Goal: Transaction & Acquisition: Purchase product/service

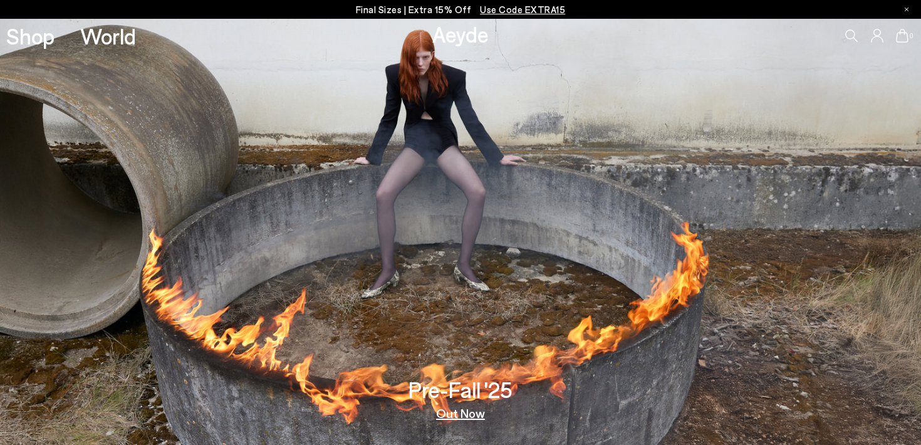
click at [457, 41] on link "Aeyde" at bounding box center [461, 34] width 56 height 26
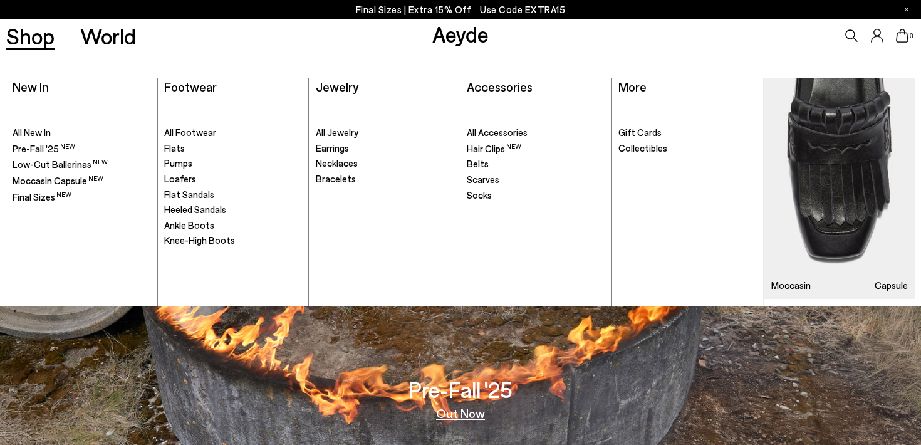
click at [32, 44] on link "Shop" at bounding box center [30, 36] width 48 height 22
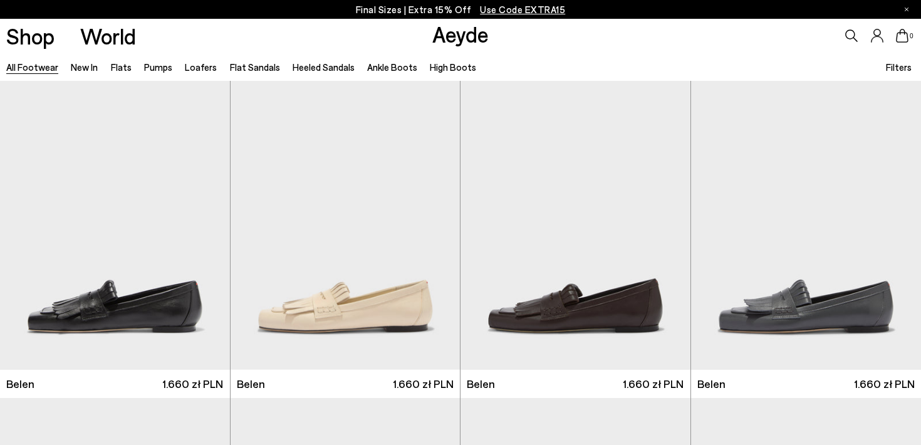
click at [895, 69] on span "Filters" at bounding box center [899, 66] width 26 height 11
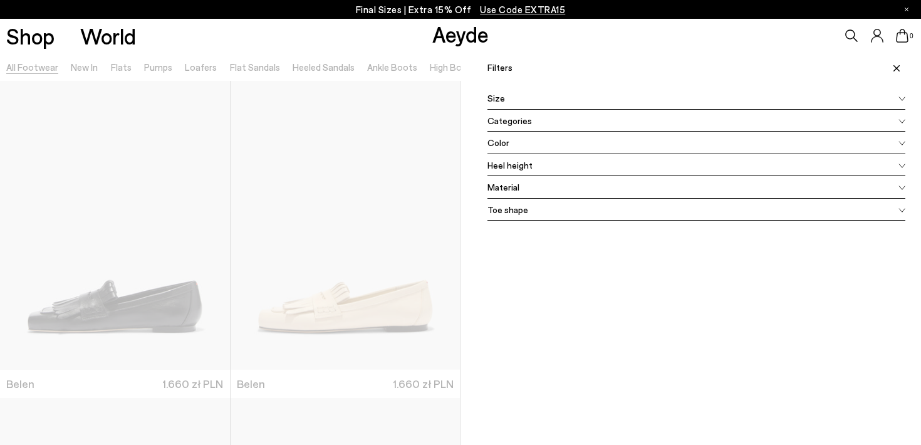
click at [722, 97] on div "Size" at bounding box center [697, 98] width 418 height 23
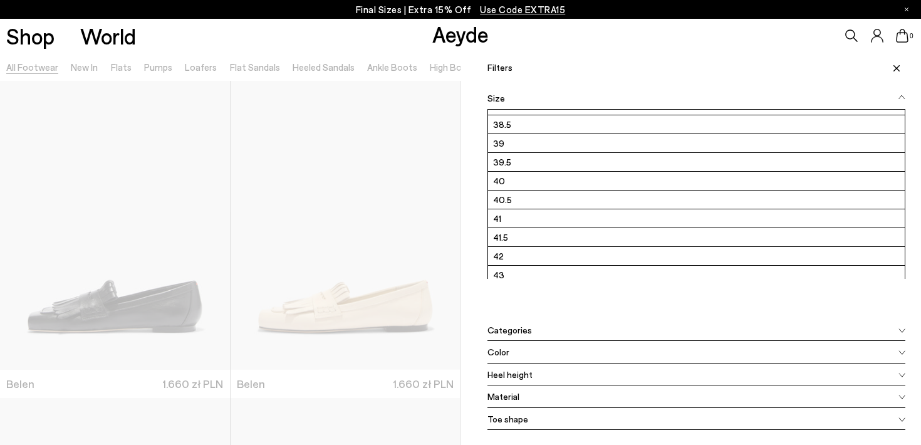
scroll to position [169, 0]
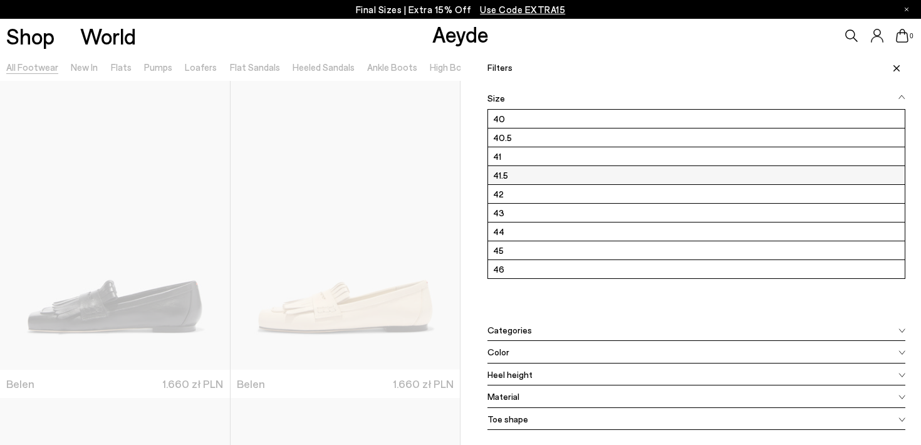
click at [643, 172] on label "41.5" at bounding box center [696, 175] width 417 height 18
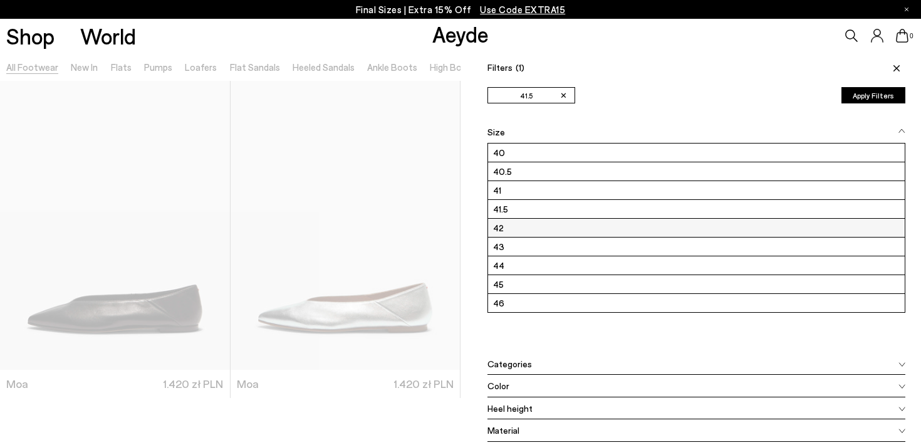
click at [619, 234] on label "42" at bounding box center [696, 228] width 417 height 18
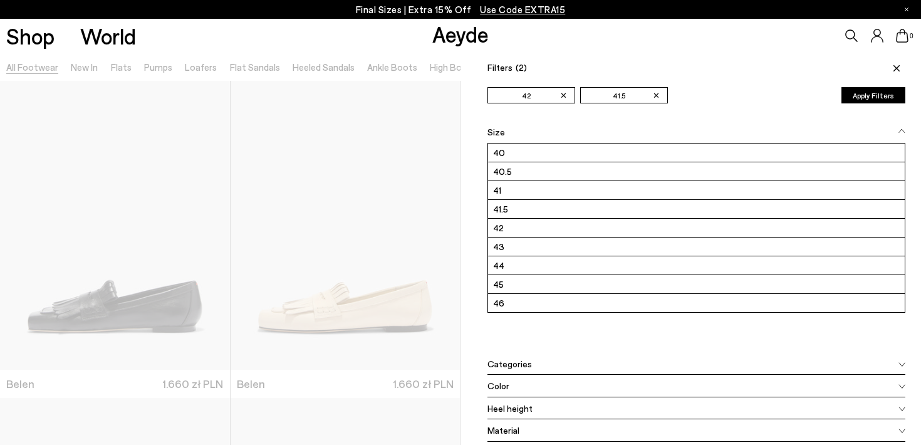
click at [720, 65] on div "Filters (2) ✕ 42 ✕ 41.5 Apply filters" at bounding box center [697, 64] width 418 height 22
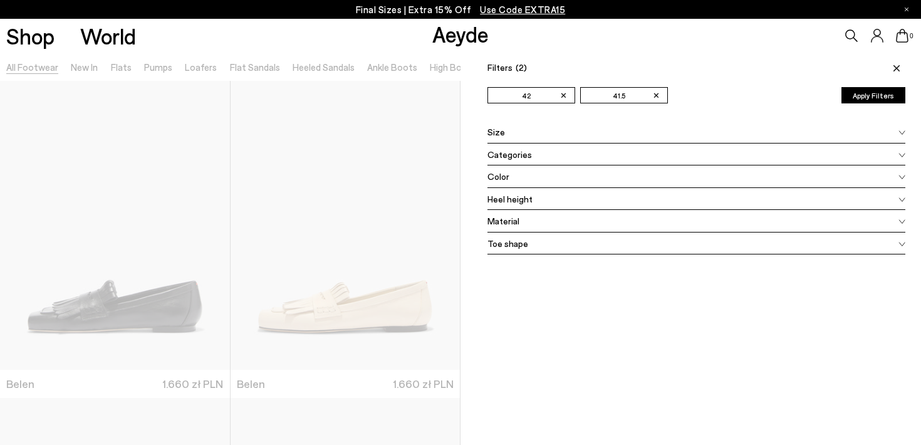
click at [878, 93] on button "Apply Filters" at bounding box center [874, 95] width 64 height 16
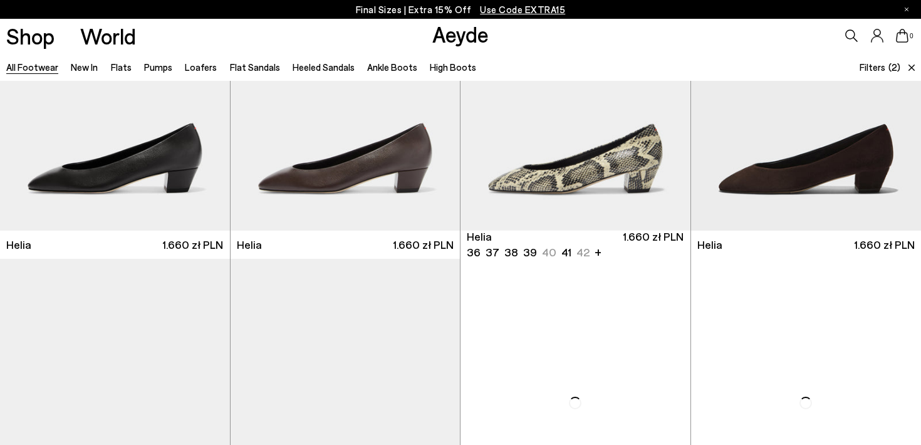
scroll to position [2432, 0]
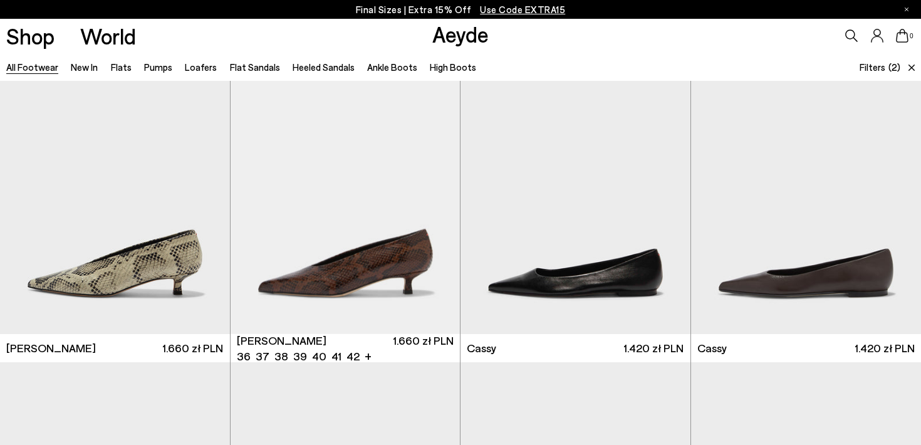
scroll to position [4476, 0]
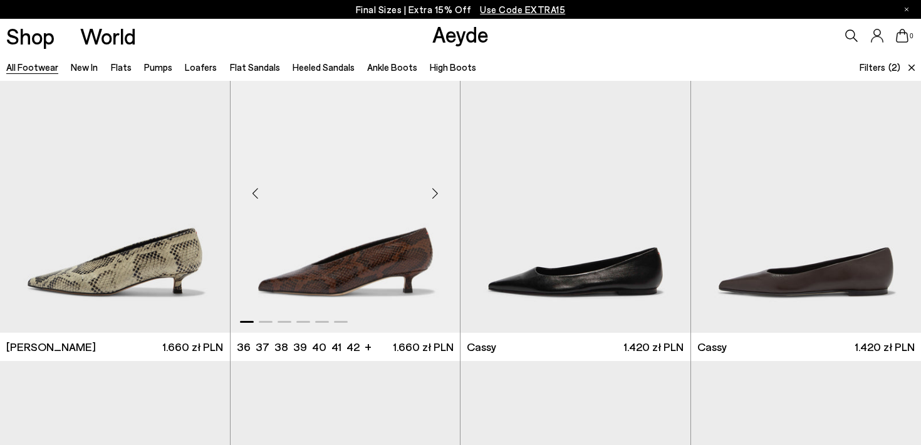
click at [435, 204] on div "Next slide" at bounding box center [435, 194] width 38 height 38
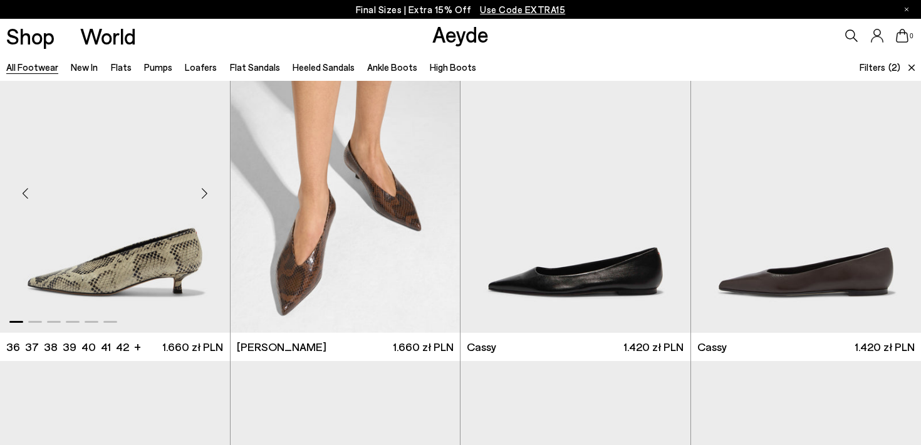
click at [210, 196] on div "Next slide" at bounding box center [205, 194] width 38 height 38
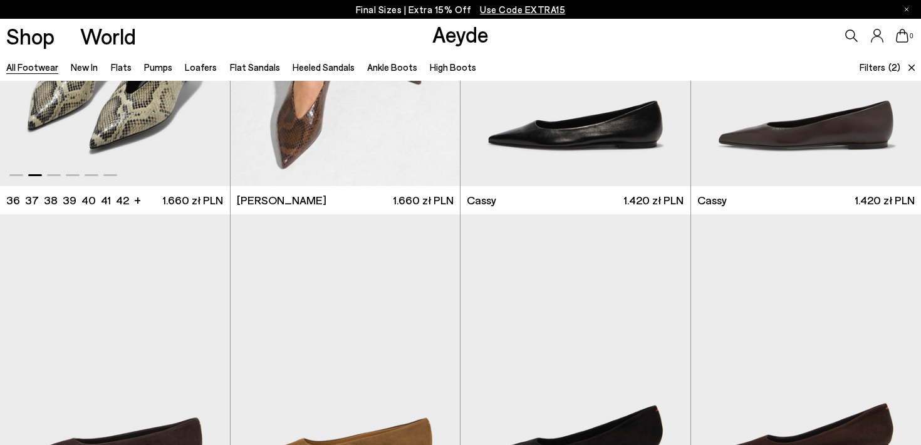
scroll to position [4667, 0]
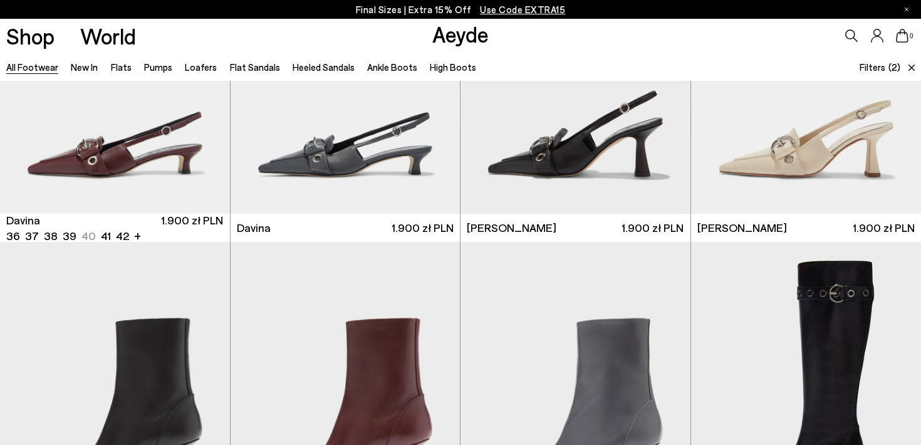
scroll to position [7512, 0]
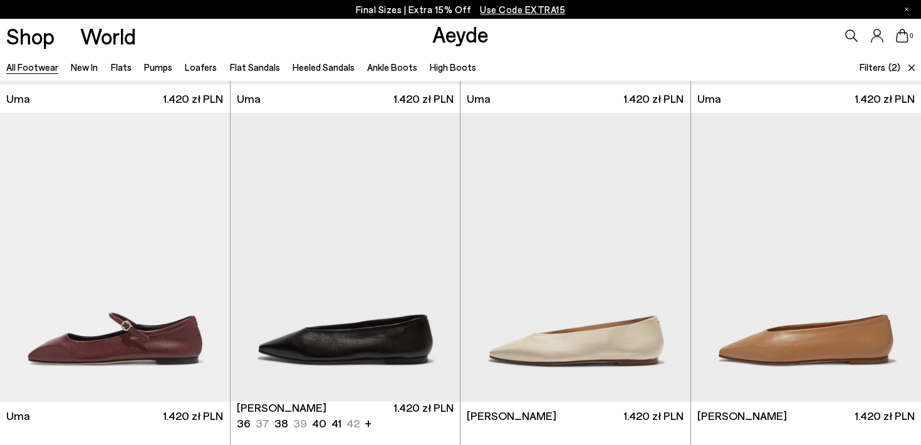
scroll to position [9861, 0]
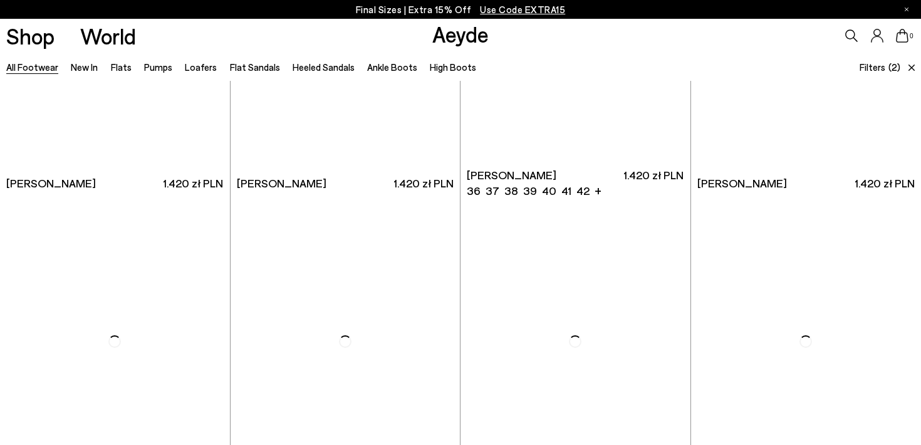
scroll to position [11981, 0]
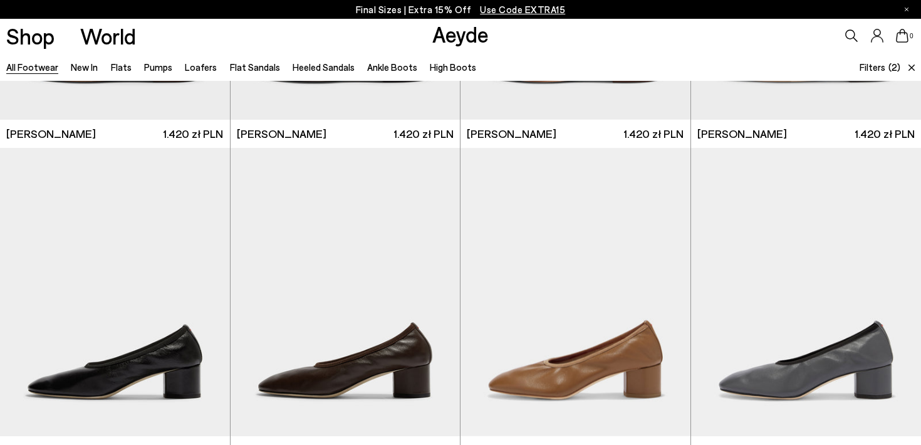
scroll to position [13059, 0]
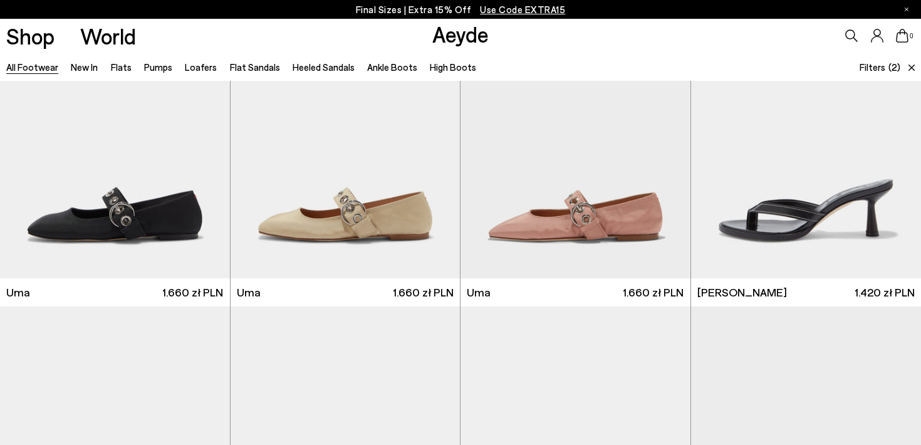
scroll to position [14960, 0]
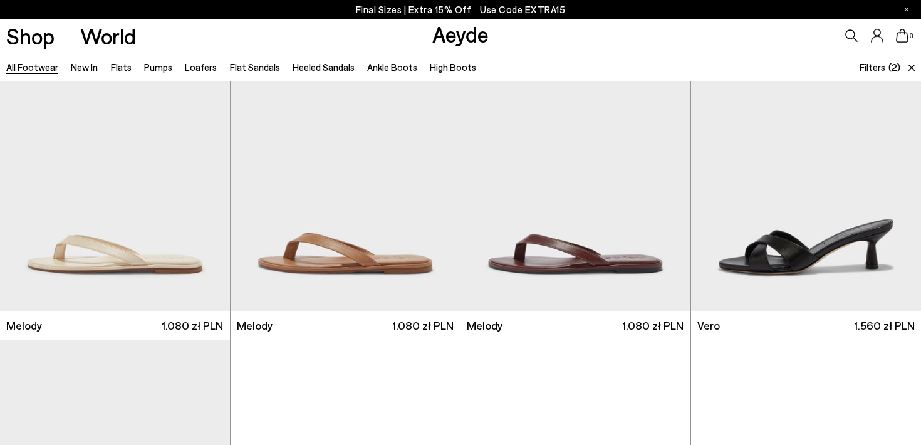
click at [530, 11] on span "Use Code EXTRA15" at bounding box center [522, 9] width 85 height 11
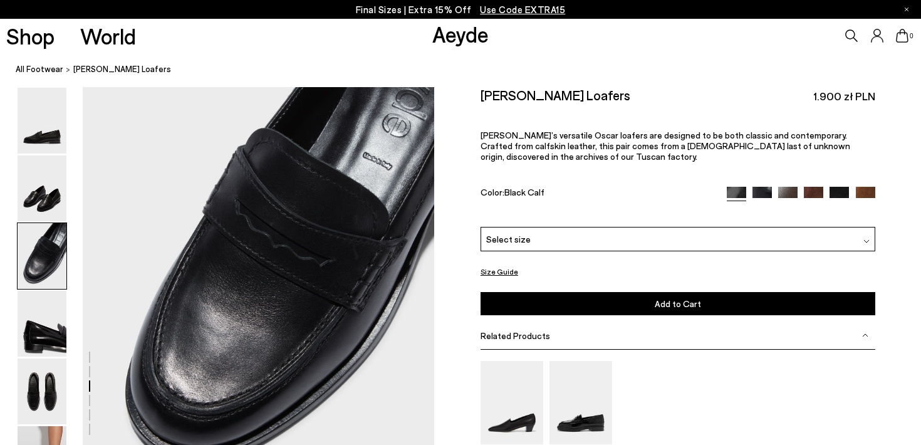
scroll to position [888, 0]
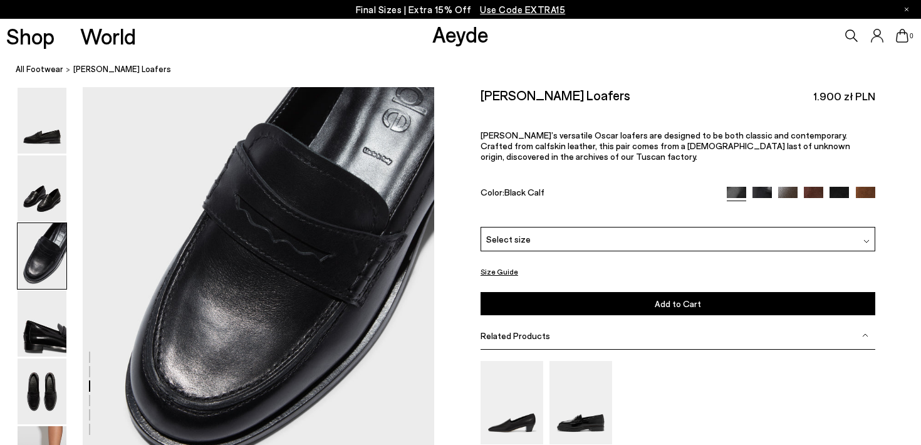
click at [674, 227] on div "Select size" at bounding box center [678, 239] width 395 height 24
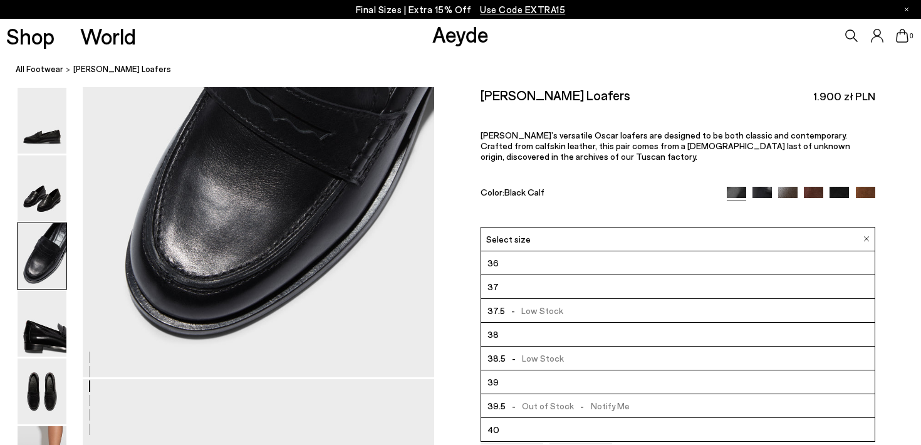
scroll to position [71, 0]
click at [786, 187] on img at bounding box center [788, 196] width 19 height 19
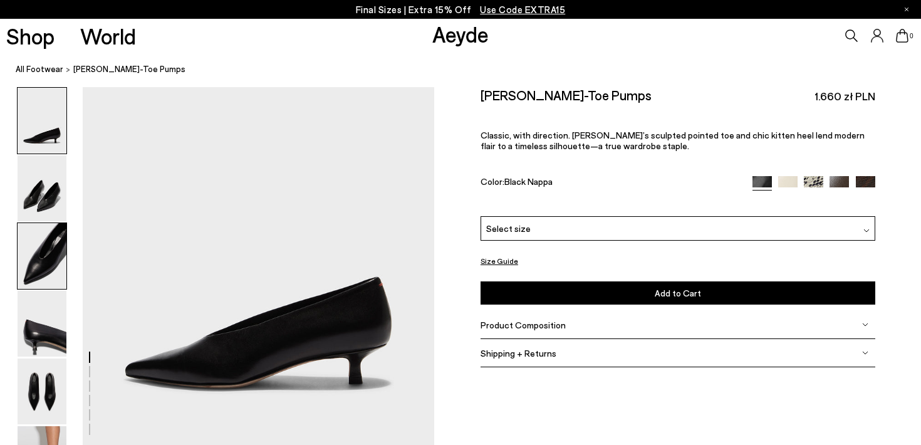
click at [53, 232] on img at bounding box center [42, 256] width 49 height 66
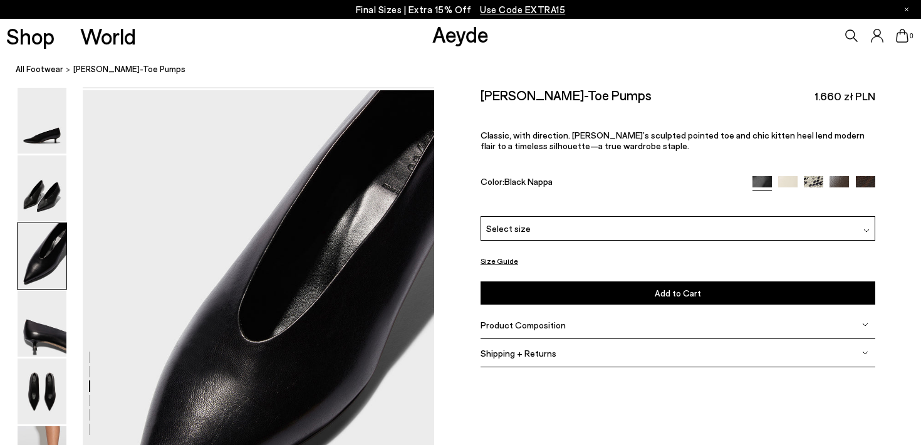
scroll to position [832, 0]
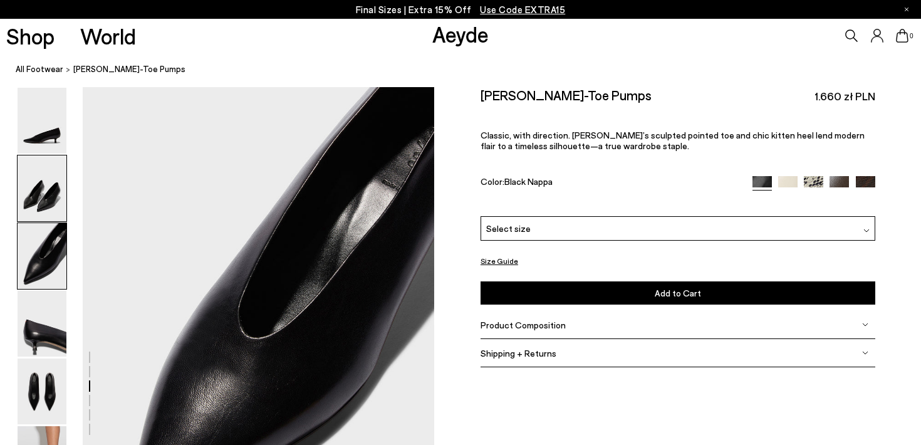
click at [49, 197] on img at bounding box center [42, 188] width 49 height 66
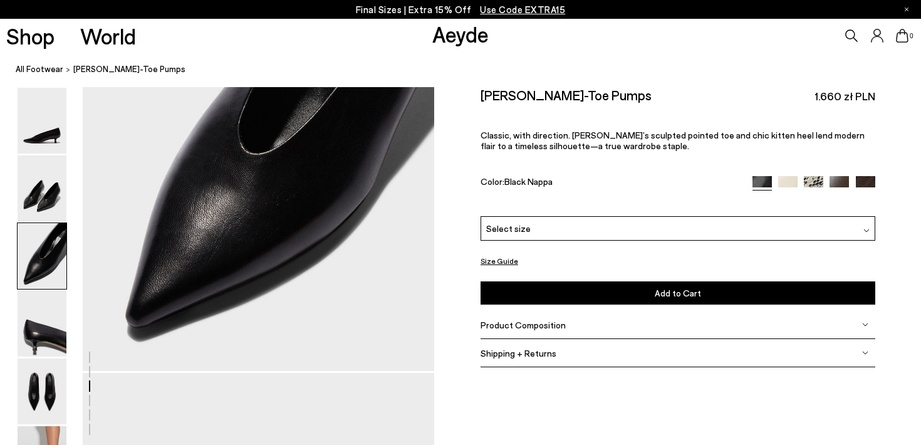
scroll to position [1017, 0]
click at [748, 216] on div "Select size" at bounding box center [678, 228] width 395 height 24
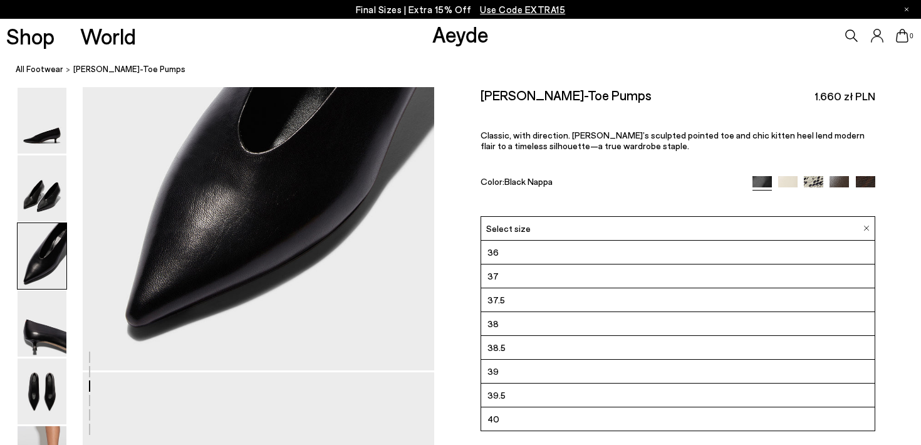
scroll to position [71, 0]
click at [723, 93] on div "Clara Pointed-Toe Pumps 1.660 zł PLN" at bounding box center [678, 95] width 395 height 17
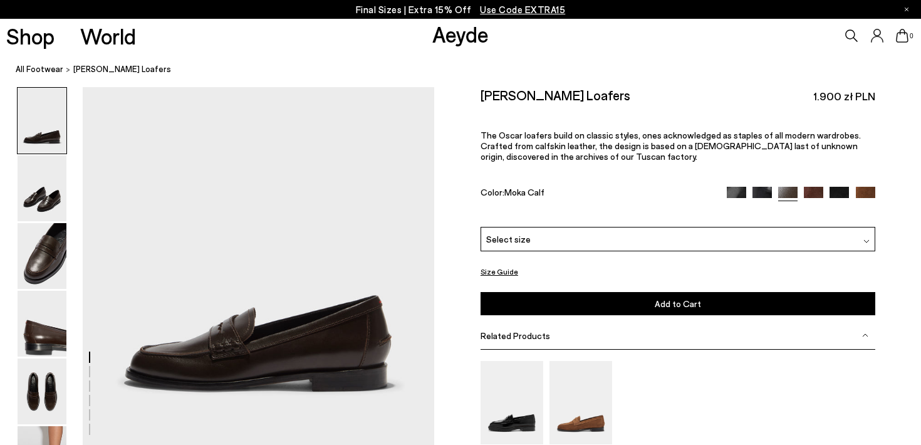
click at [705, 227] on div "Select size" at bounding box center [678, 239] width 395 height 24
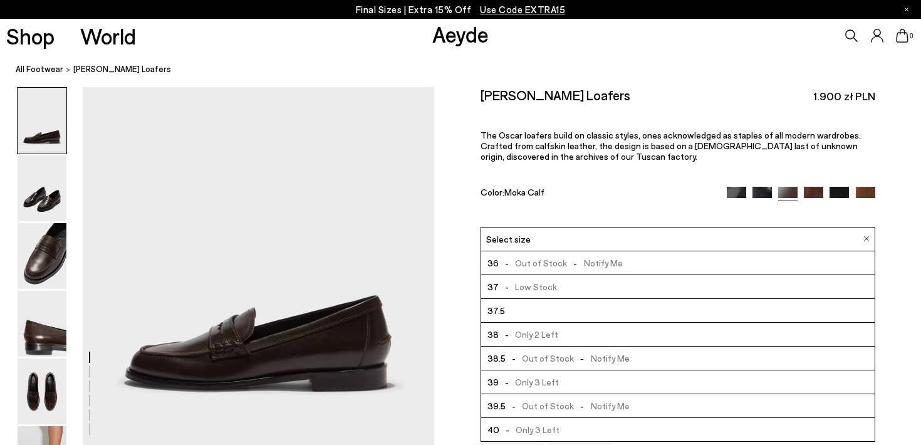
scroll to position [71, 0]
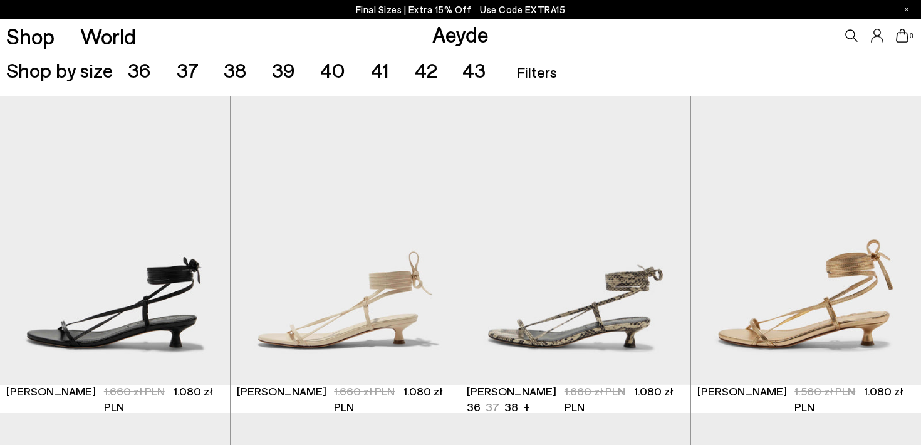
scroll to position [248, 0]
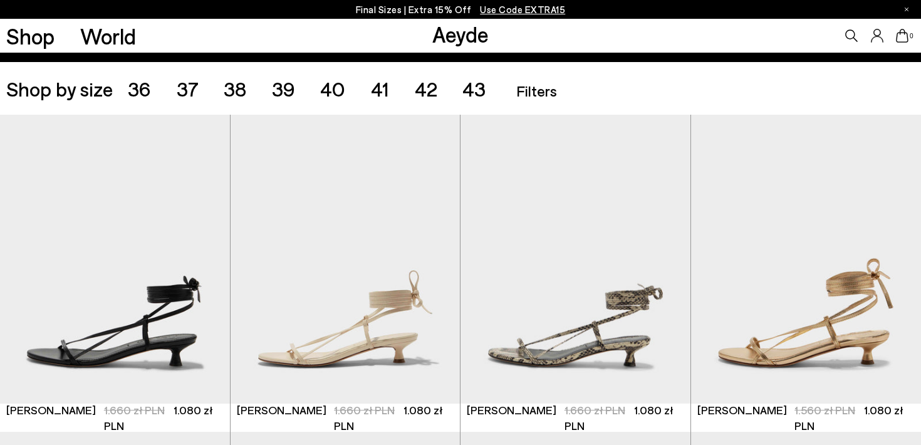
click at [539, 99] on ul "Accessories Filters Filters Apply filters Apply Filters Availability In stock O…" at bounding box center [713, 88] width 404 height 35
click at [424, 90] on span "42" at bounding box center [426, 88] width 23 height 24
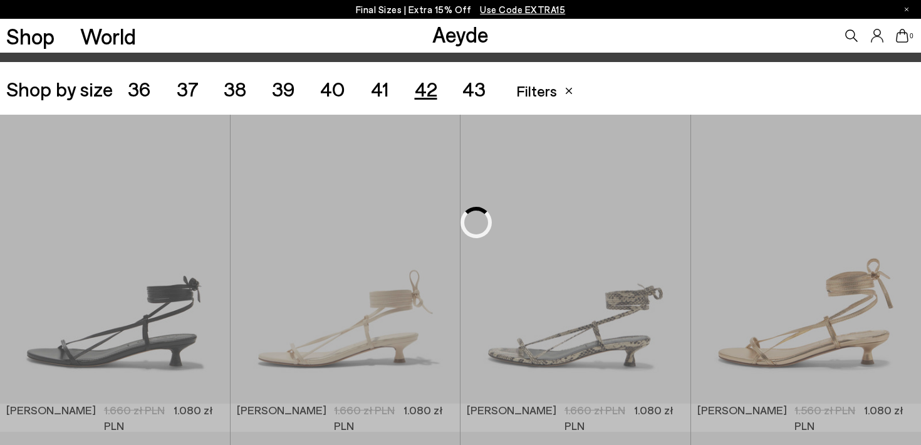
scroll to position [257, 0]
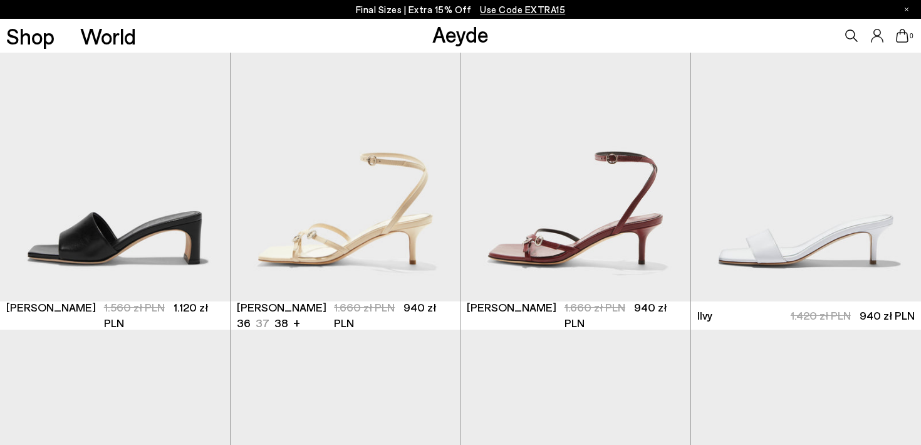
scroll to position [994, 0]
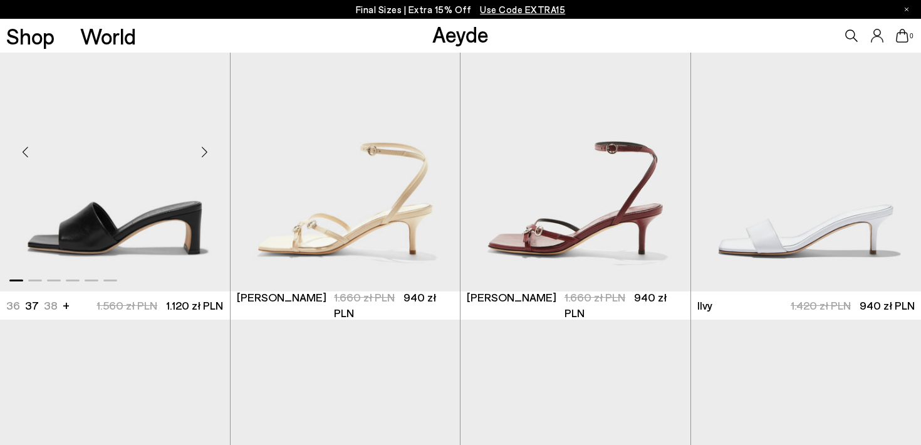
click at [205, 152] on div "Next slide" at bounding box center [205, 152] width 38 height 38
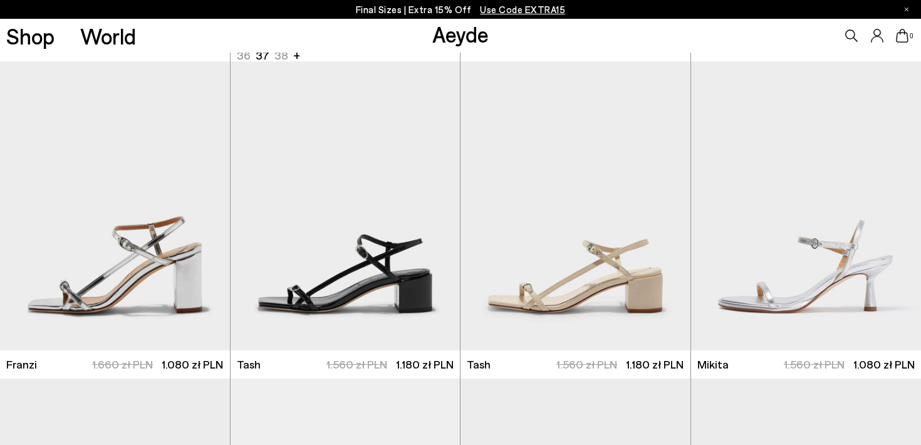
scroll to position [2549, 0]
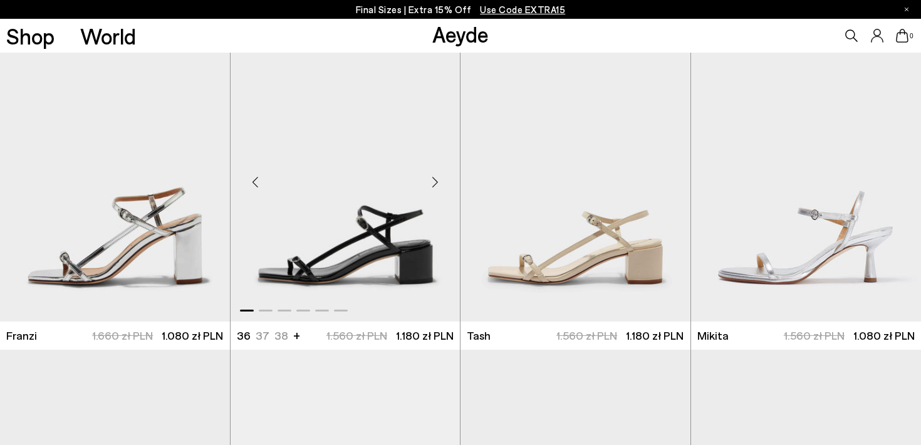
click at [436, 187] on div "Next slide" at bounding box center [435, 182] width 38 height 38
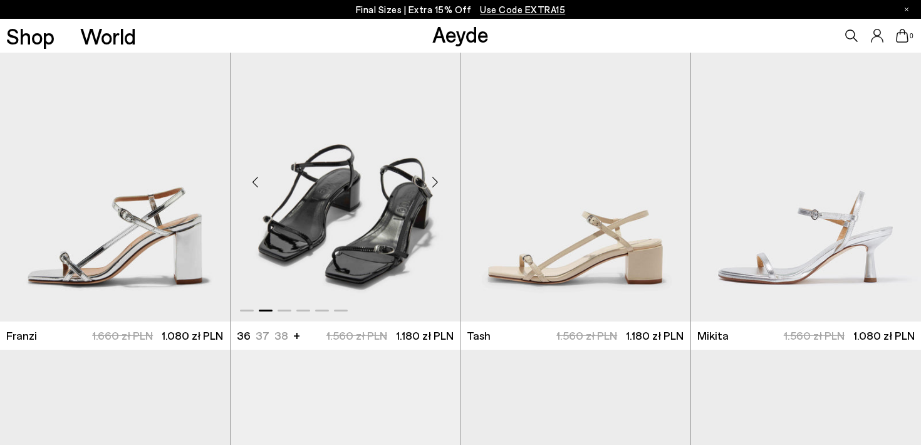
click at [436, 187] on div "Next slide" at bounding box center [435, 182] width 38 height 38
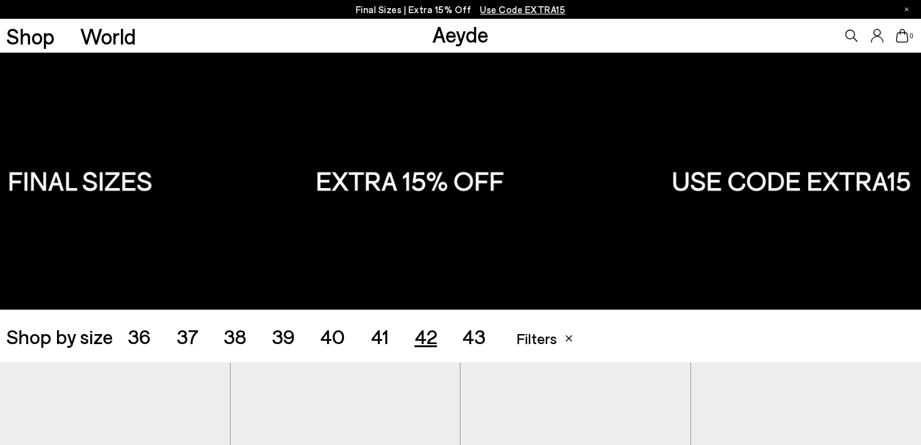
click at [379, 338] on span "41" at bounding box center [380, 336] width 18 height 24
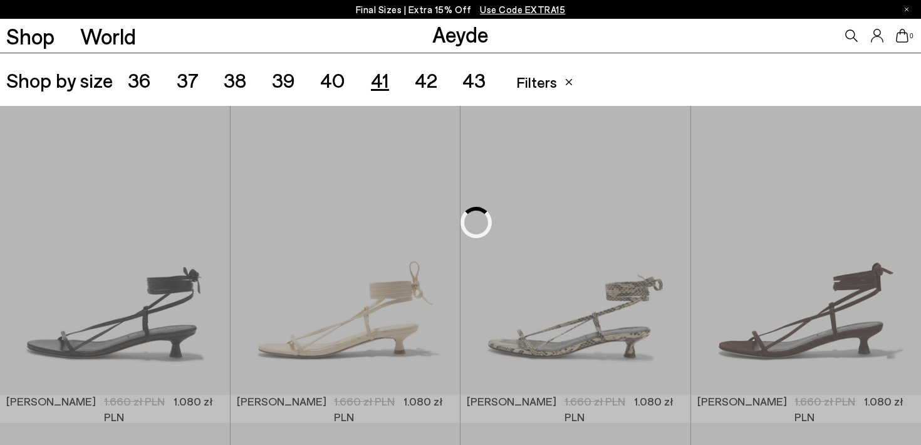
scroll to position [257, 0]
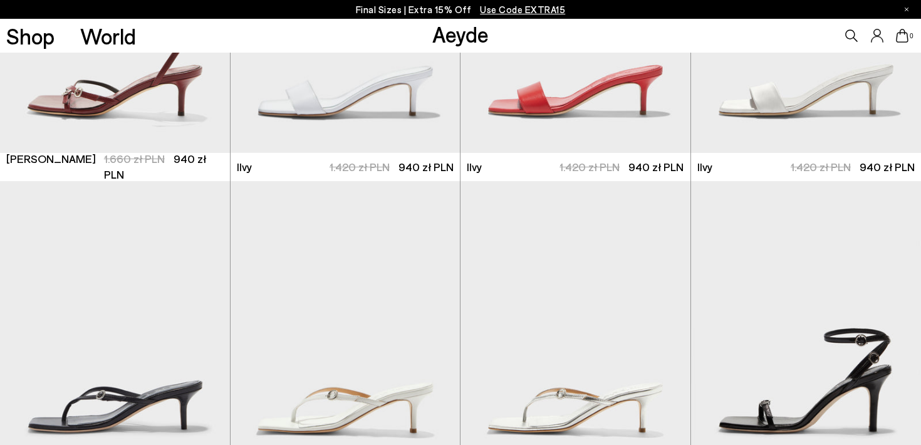
scroll to position [1264, 0]
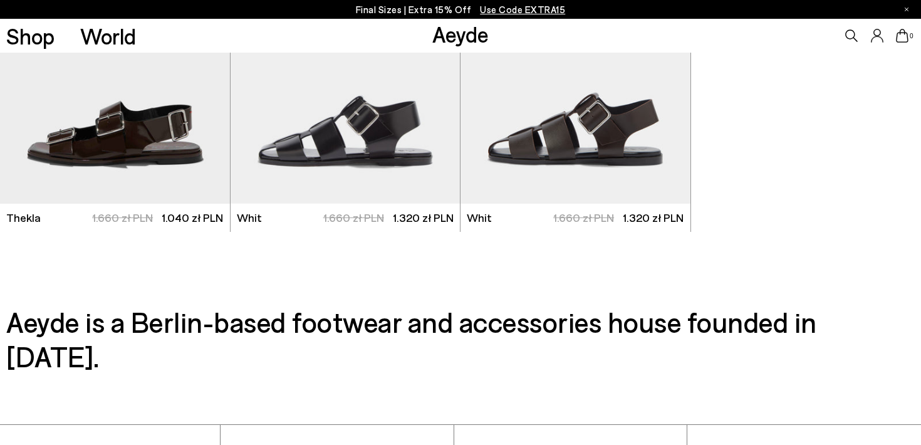
scroll to position [4571, 0]
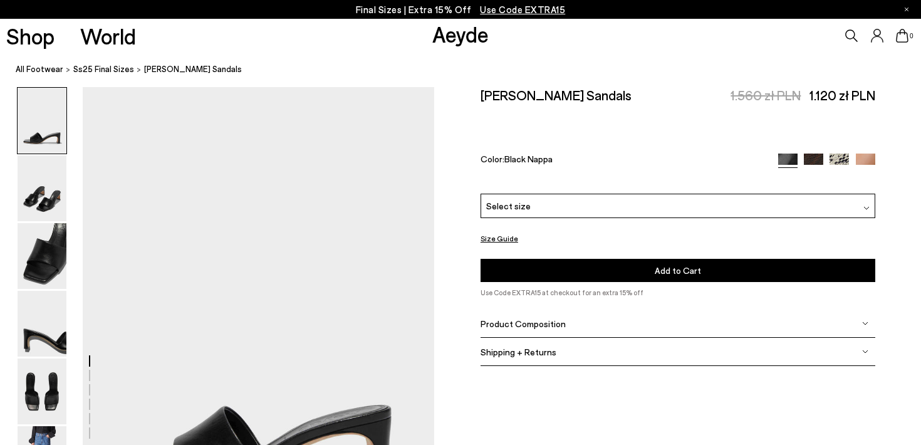
click at [528, 194] on div "Select size" at bounding box center [678, 206] width 395 height 24
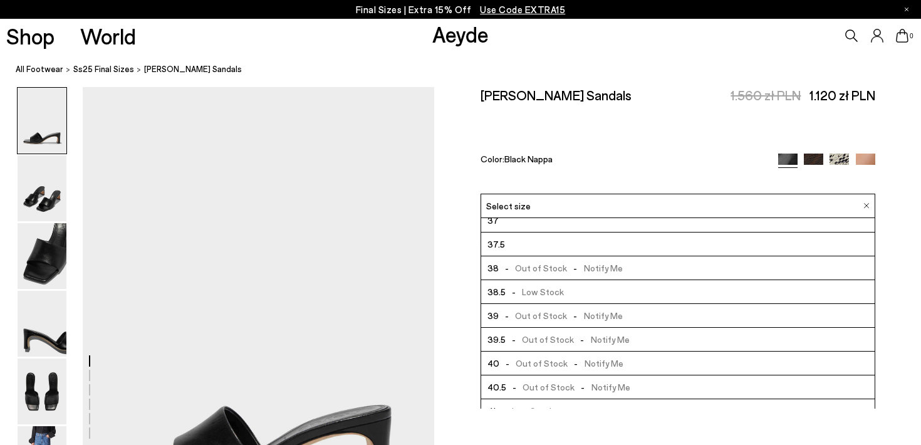
scroll to position [71, 0]
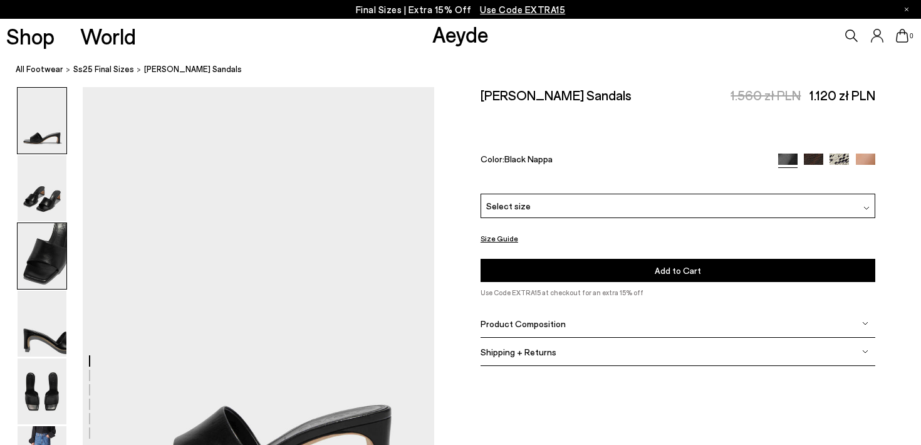
click at [48, 265] on img at bounding box center [42, 256] width 49 height 66
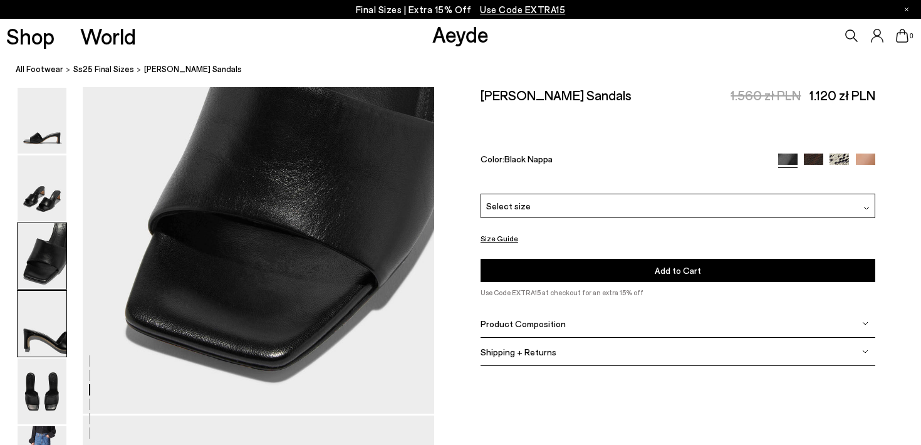
scroll to position [1143, 0]
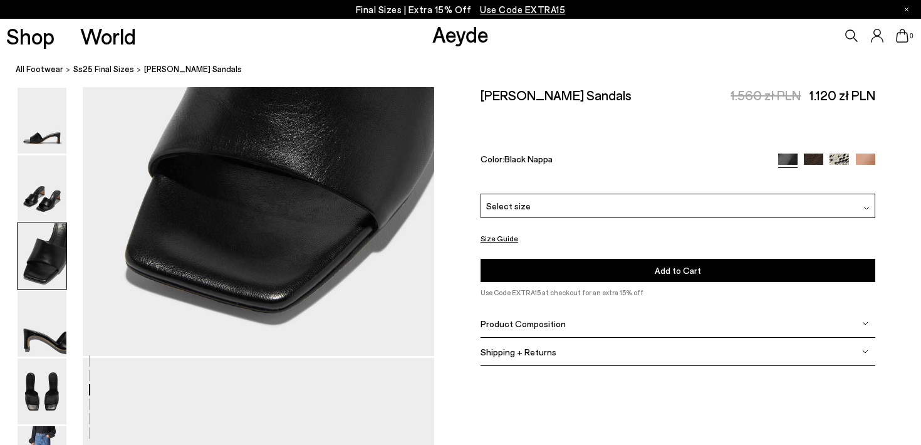
click at [628, 338] on div "Shipping + Returns" at bounding box center [678, 352] width 395 height 28
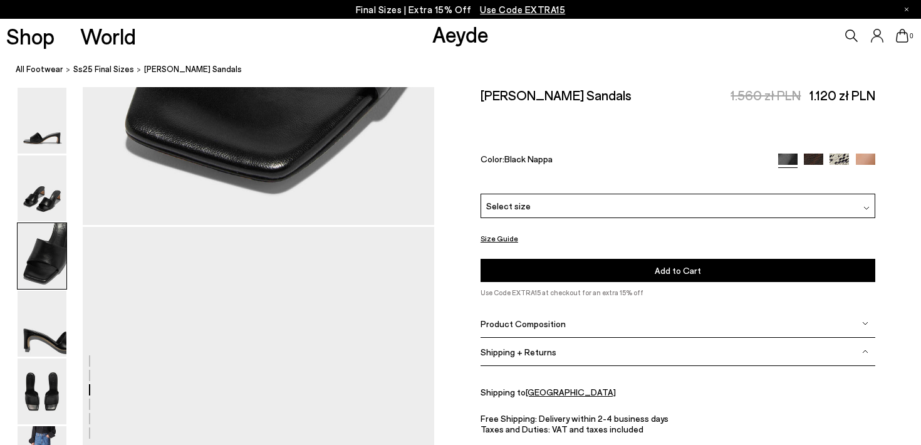
scroll to position [1284, 0]
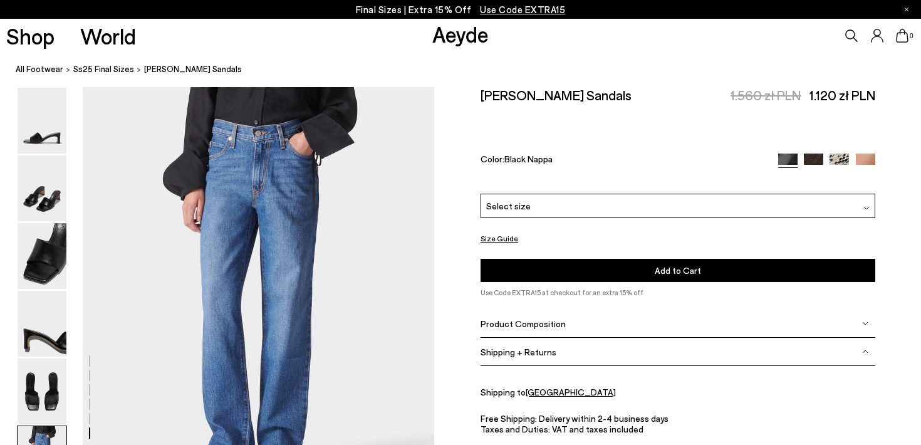
scroll to position [2443, 0]
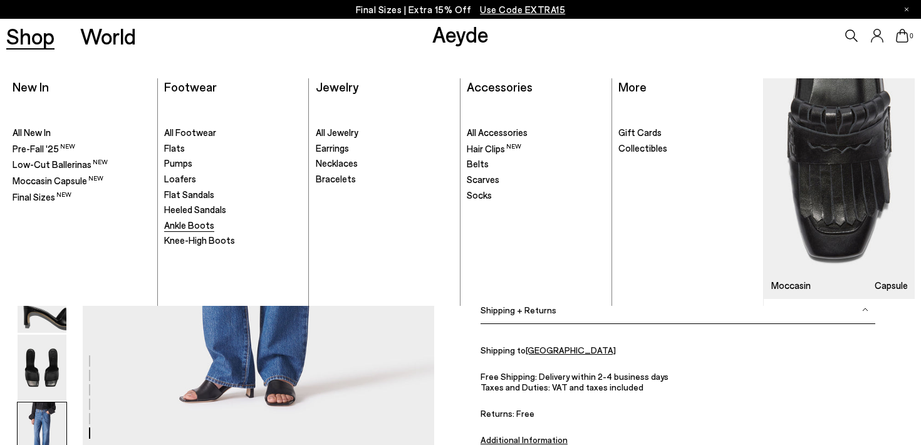
click at [205, 223] on span "Ankle Boots" at bounding box center [189, 224] width 50 height 11
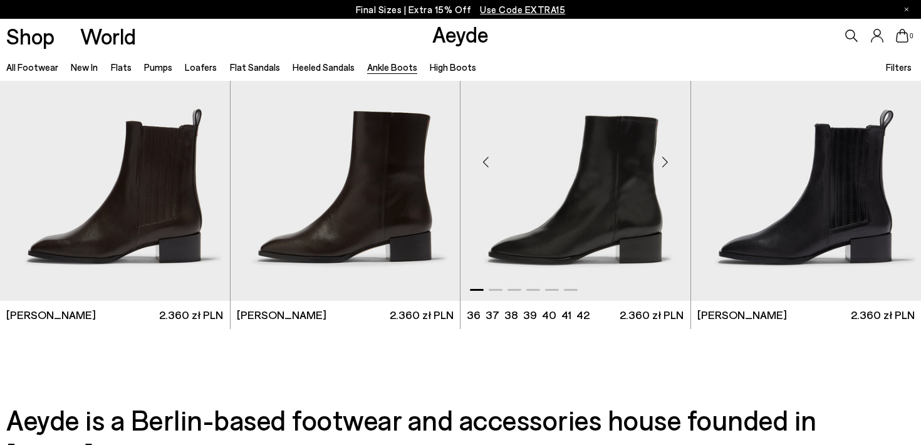
scroll to position [2607, 0]
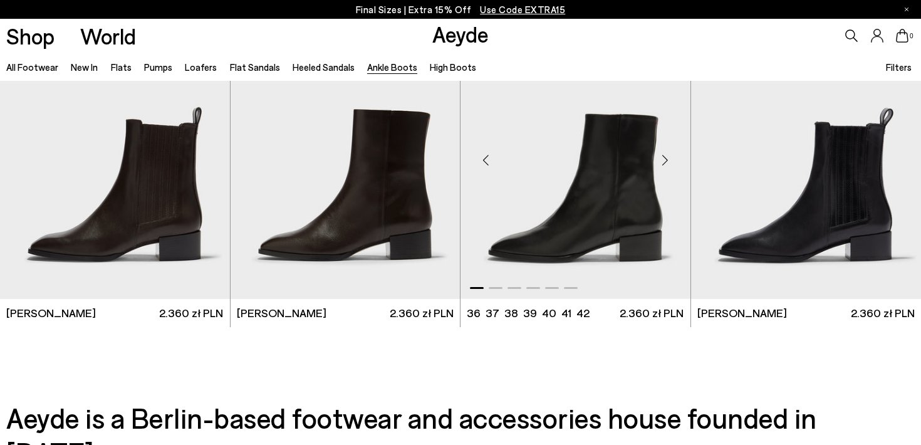
click at [664, 164] on div "Next slide" at bounding box center [666, 160] width 38 height 38
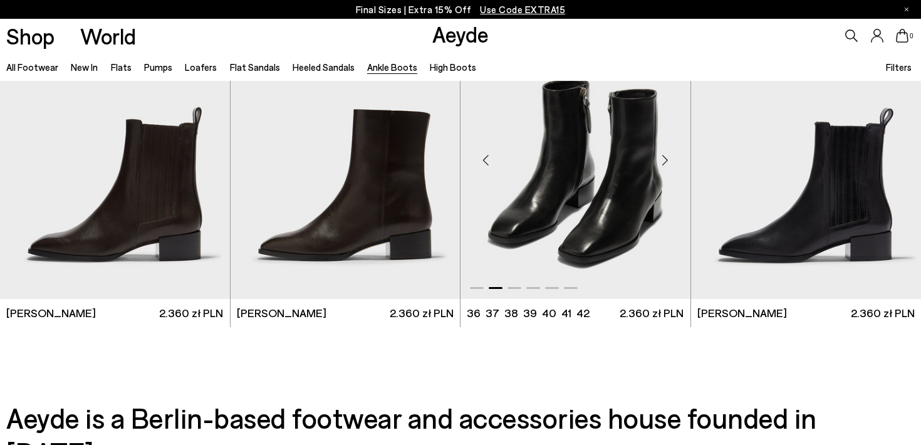
click at [666, 160] on div "Next slide" at bounding box center [666, 160] width 38 height 38
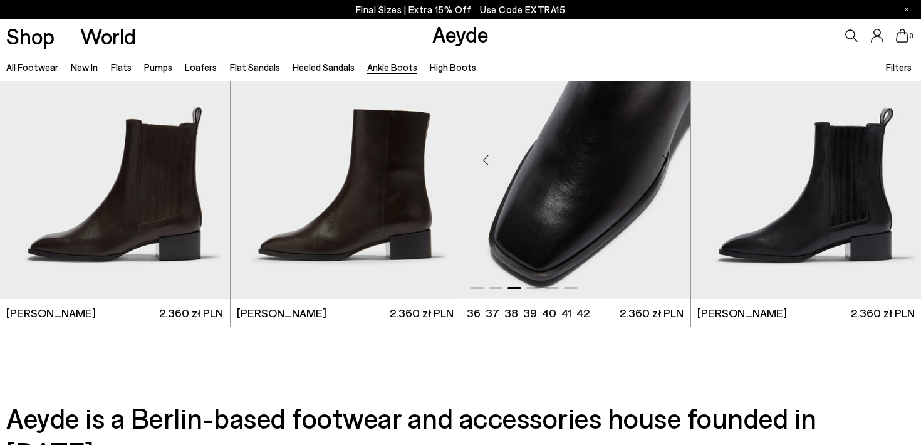
click at [666, 160] on div "Next slide" at bounding box center [666, 160] width 38 height 38
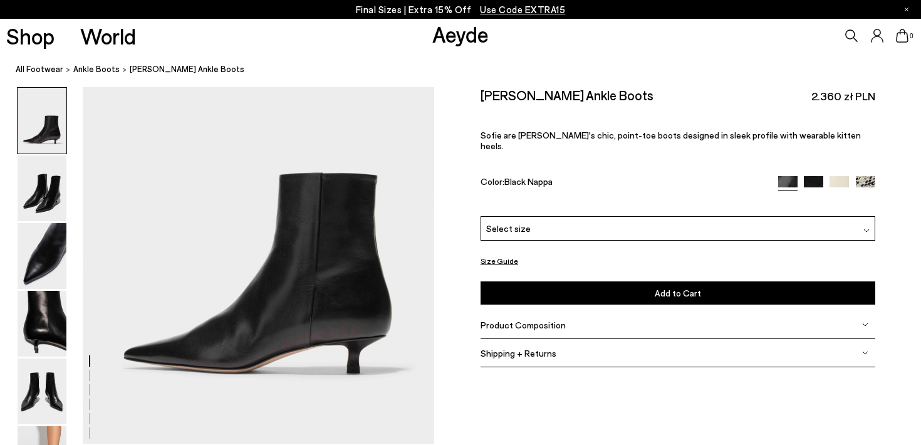
scroll to position [125, 0]
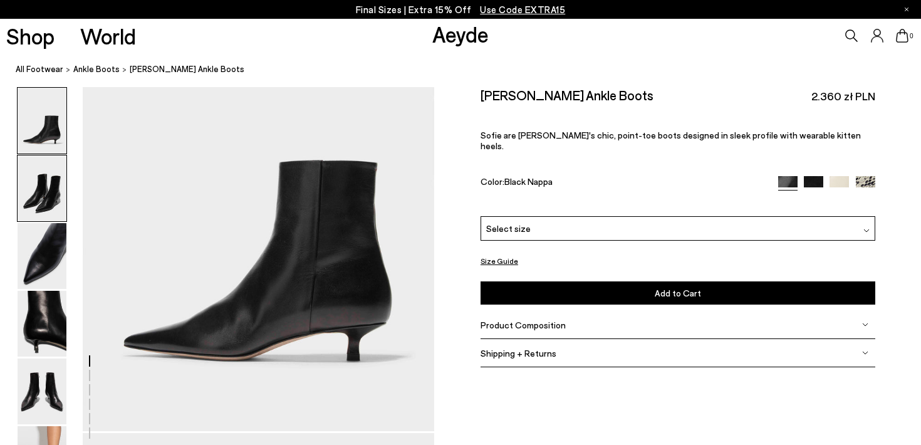
click at [25, 199] on img at bounding box center [42, 188] width 49 height 66
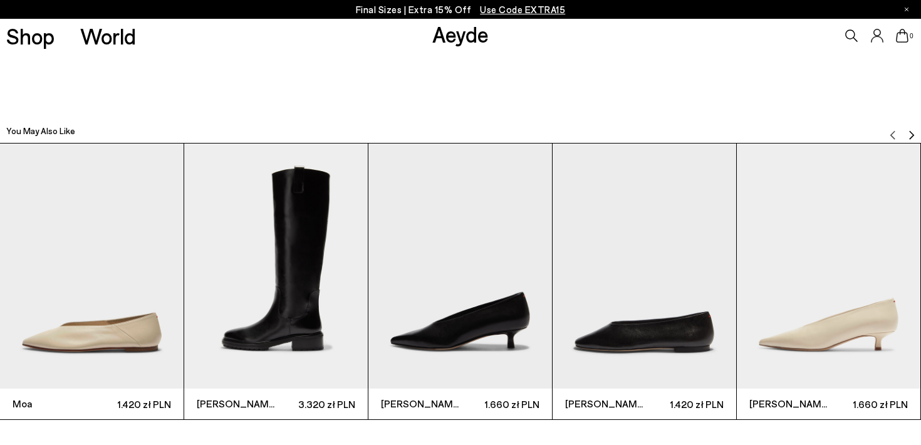
scroll to position [2901, 0]
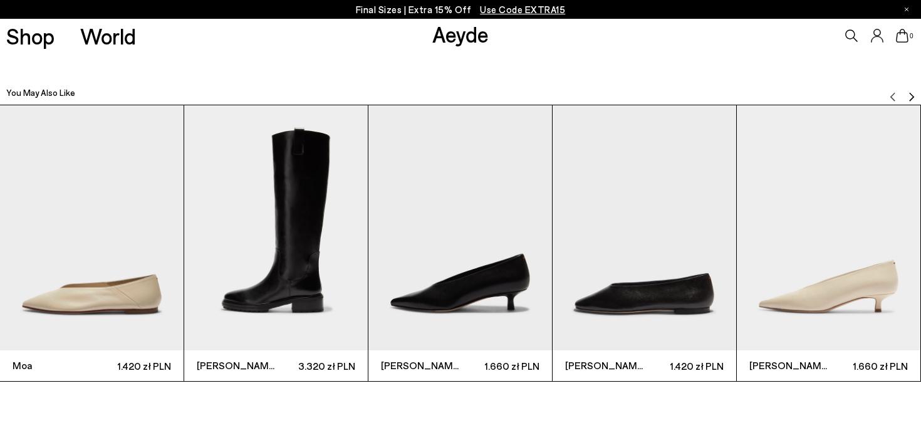
click at [460, 273] on img "3 / 6" at bounding box center [461, 227] width 184 height 245
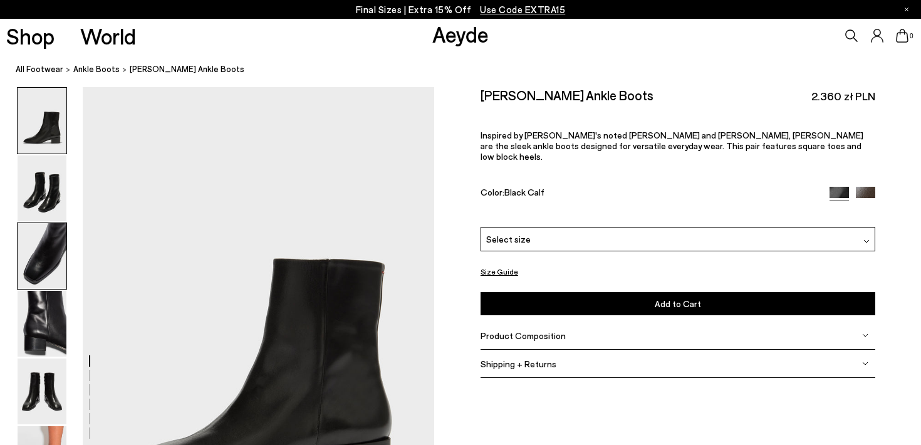
click at [53, 271] on img at bounding box center [42, 256] width 49 height 66
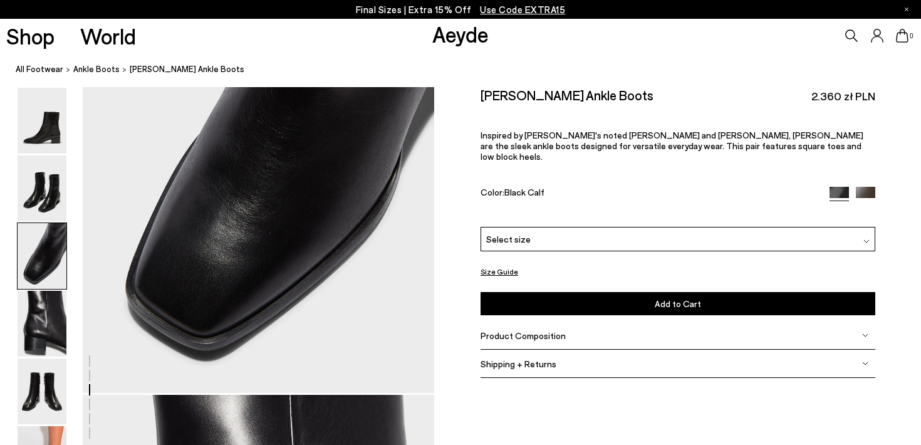
scroll to position [1127, 0]
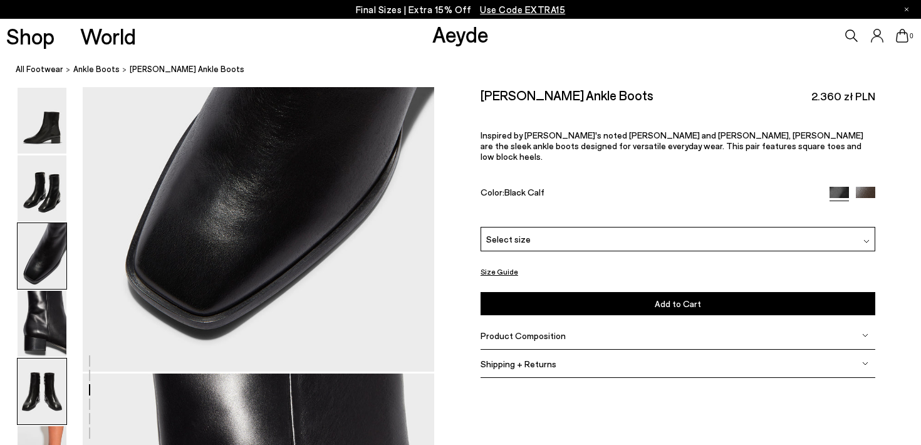
click at [50, 382] on img at bounding box center [42, 392] width 49 height 66
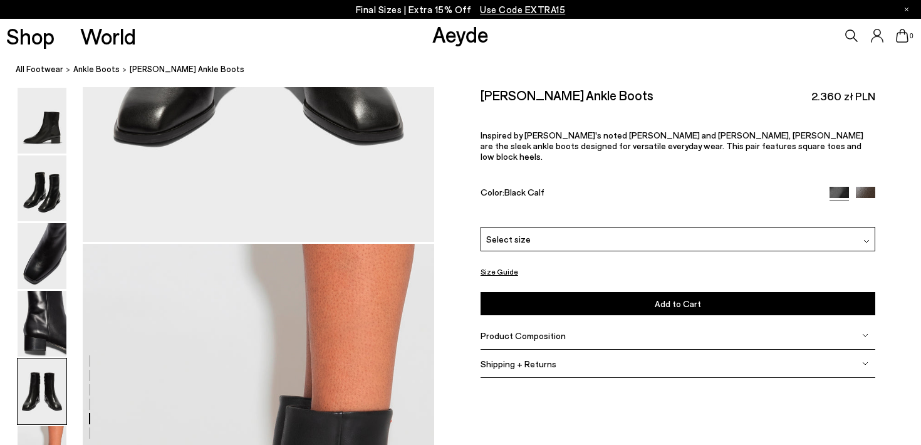
scroll to position [2201, 0]
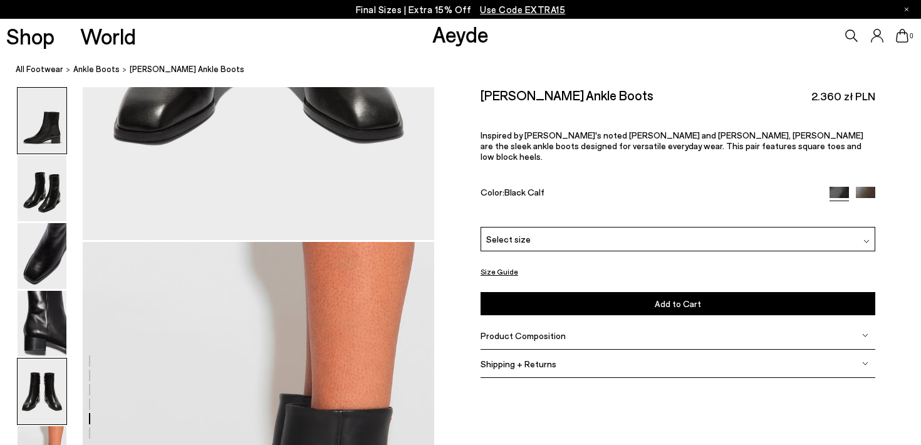
click at [63, 129] on img at bounding box center [42, 121] width 49 height 66
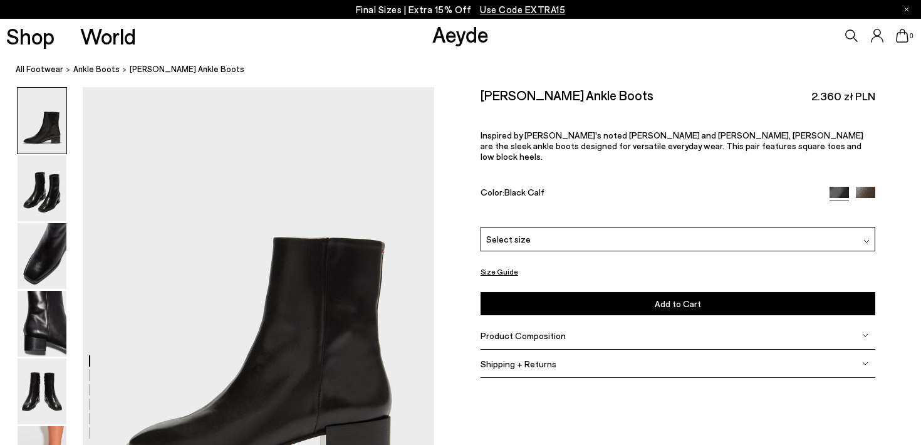
scroll to position [0, 0]
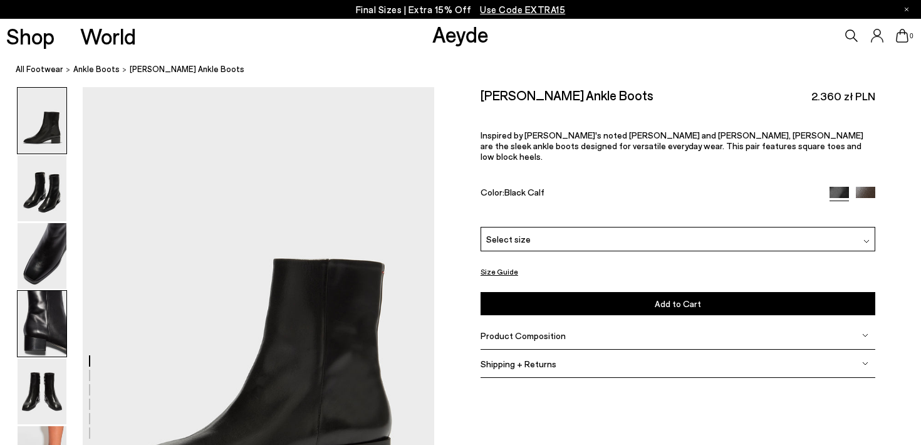
click at [52, 324] on img at bounding box center [42, 324] width 49 height 66
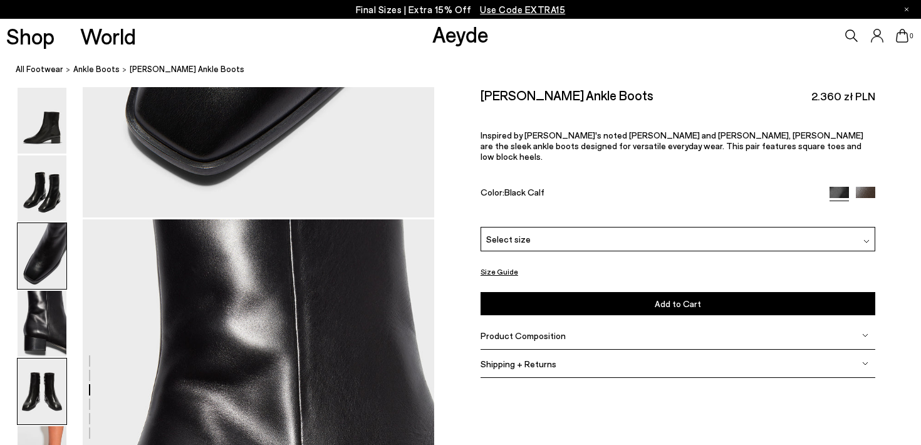
click at [43, 386] on img at bounding box center [42, 392] width 49 height 66
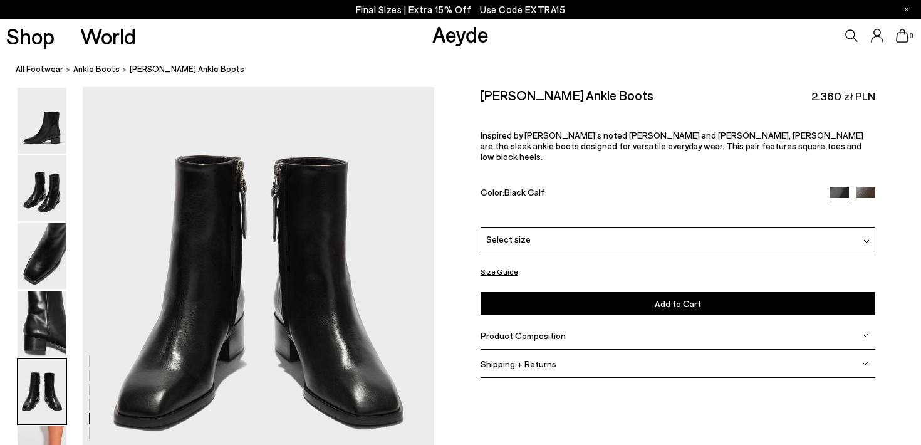
scroll to position [1916, 0]
click at [582, 227] on div "Select size" at bounding box center [678, 239] width 395 height 24
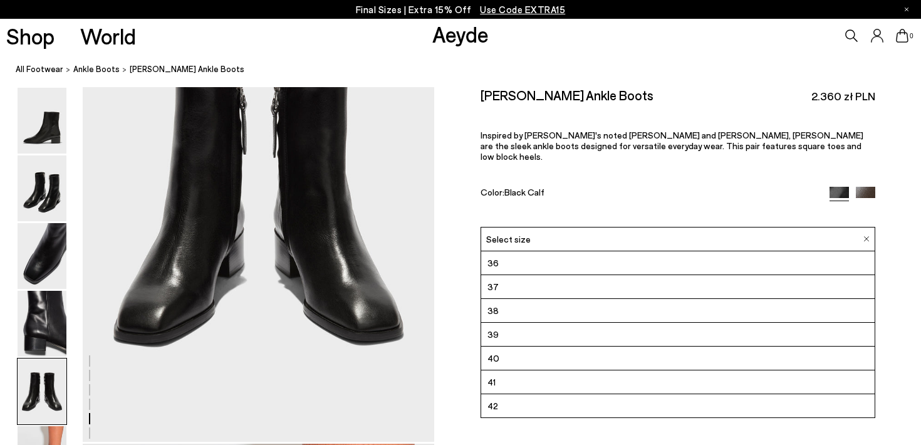
scroll to position [2011, 0]
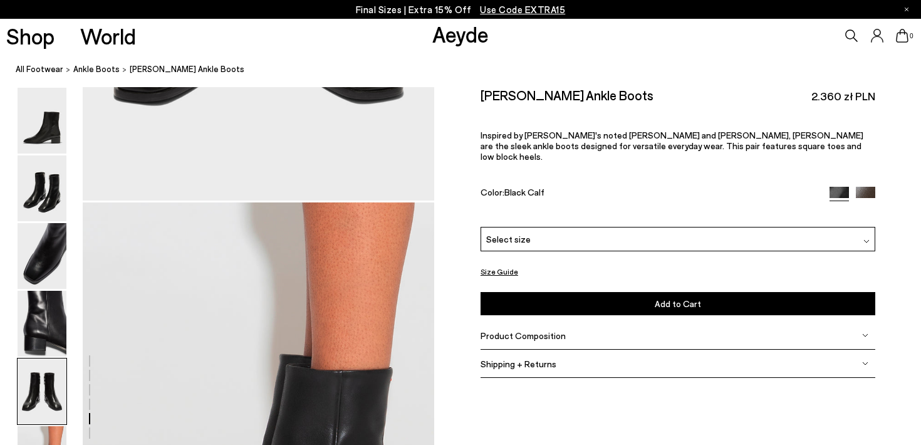
scroll to position [2289, 0]
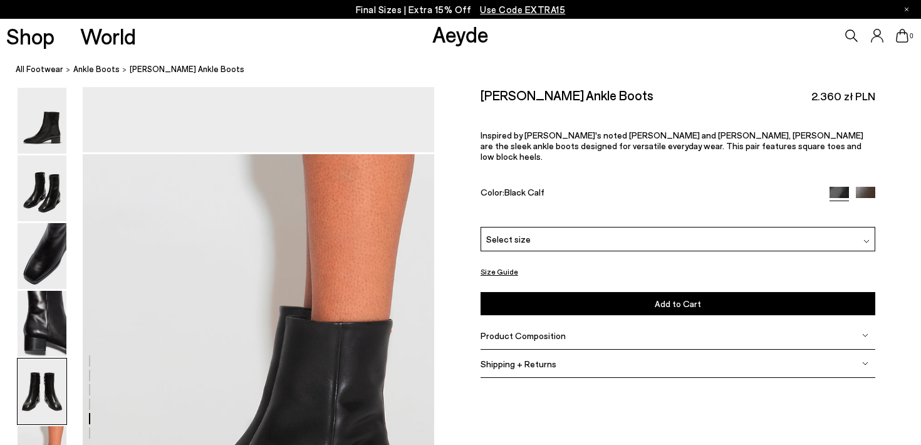
click at [673, 322] on div "Product Composition" at bounding box center [678, 336] width 395 height 28
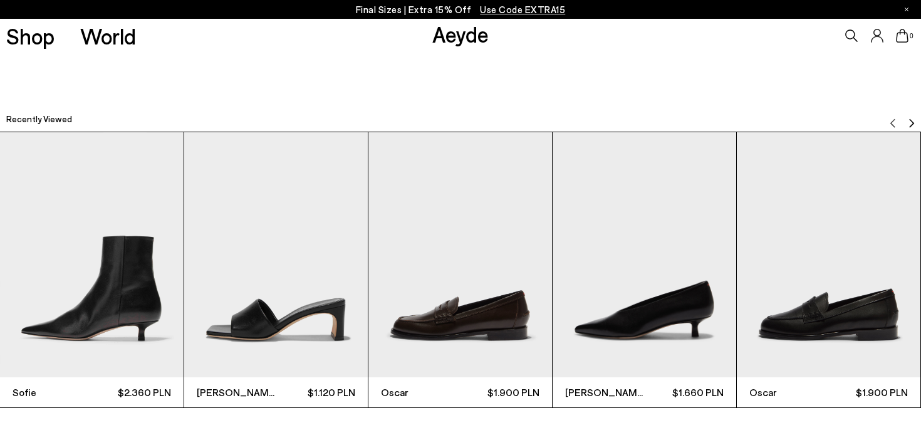
scroll to position [3308, 0]
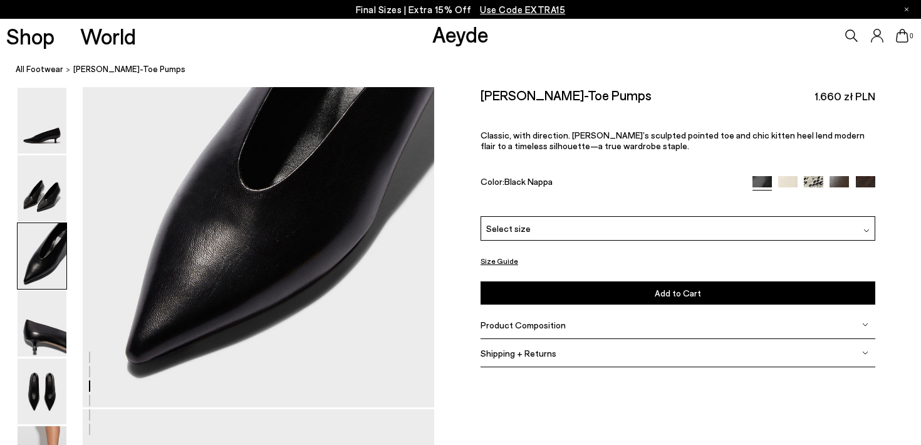
scroll to position [1004, 0]
